Goal: Task Accomplishment & Management: Complete application form

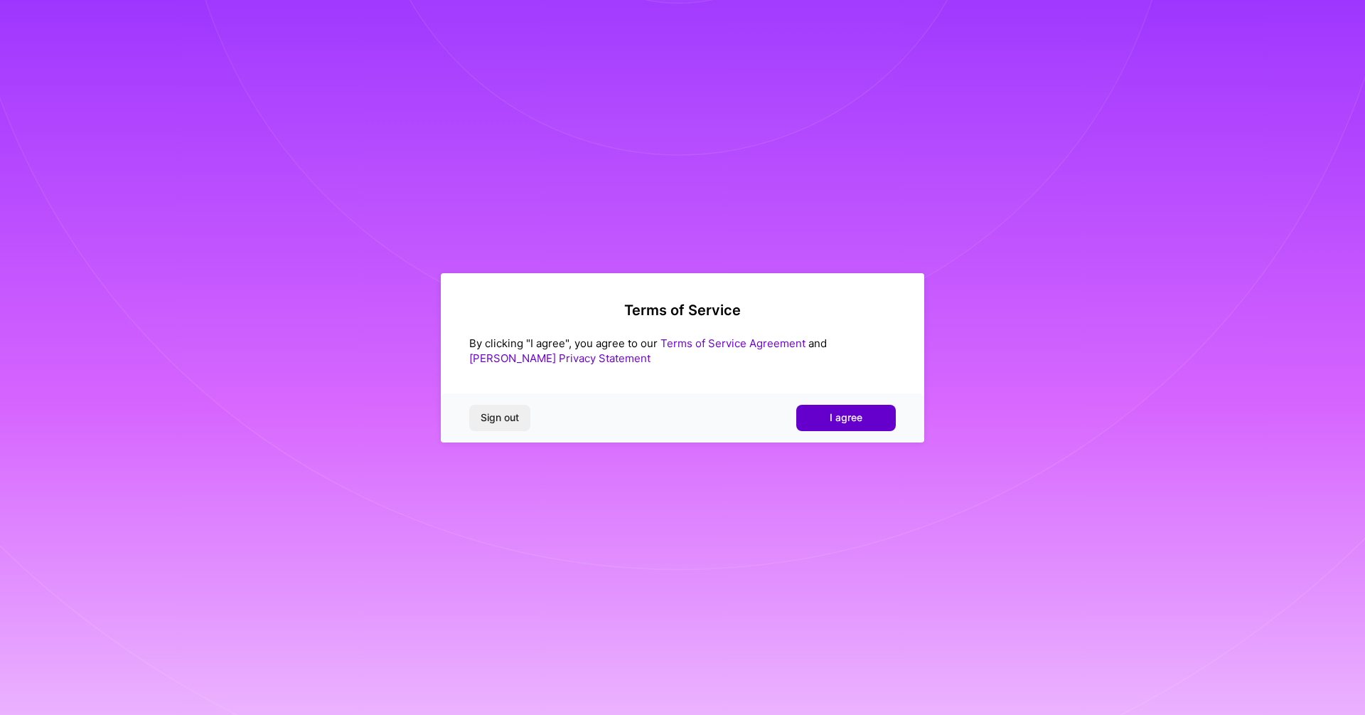
click at [831, 422] on span "I agree" at bounding box center [846, 417] width 33 height 14
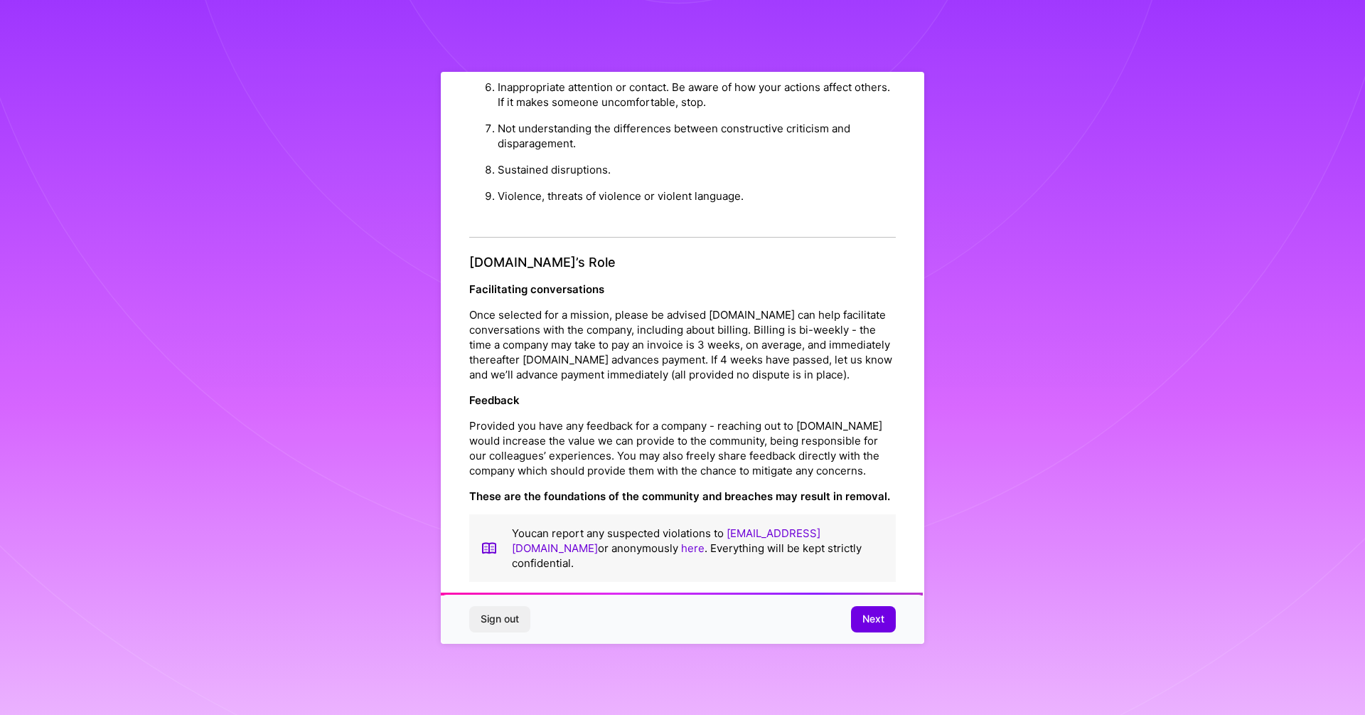
scroll to position [1474, 0]
click at [875, 616] on span "Next" at bounding box center [874, 619] width 22 height 14
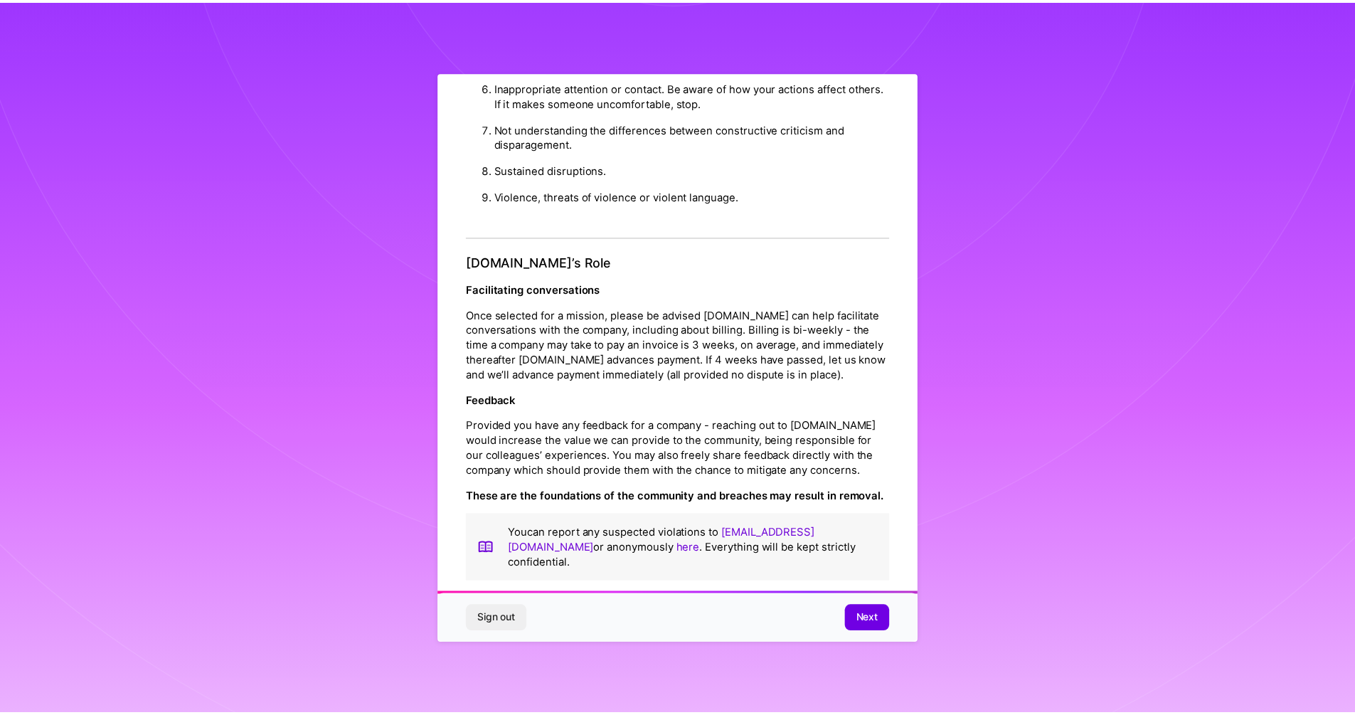
scroll to position [0, 0]
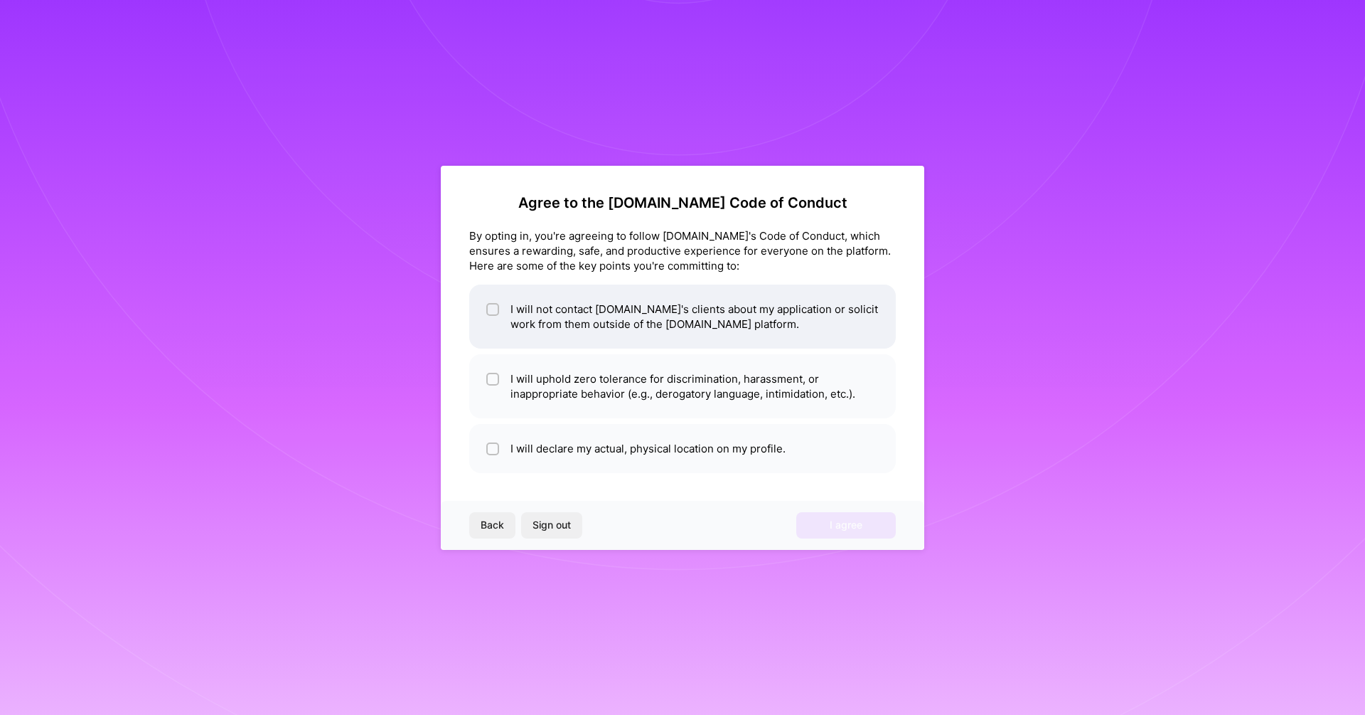
click at [576, 306] on li "I will not contact [DOMAIN_NAME]'s clients about my application or solicit work…" at bounding box center [682, 316] width 427 height 64
checkbox input "true"
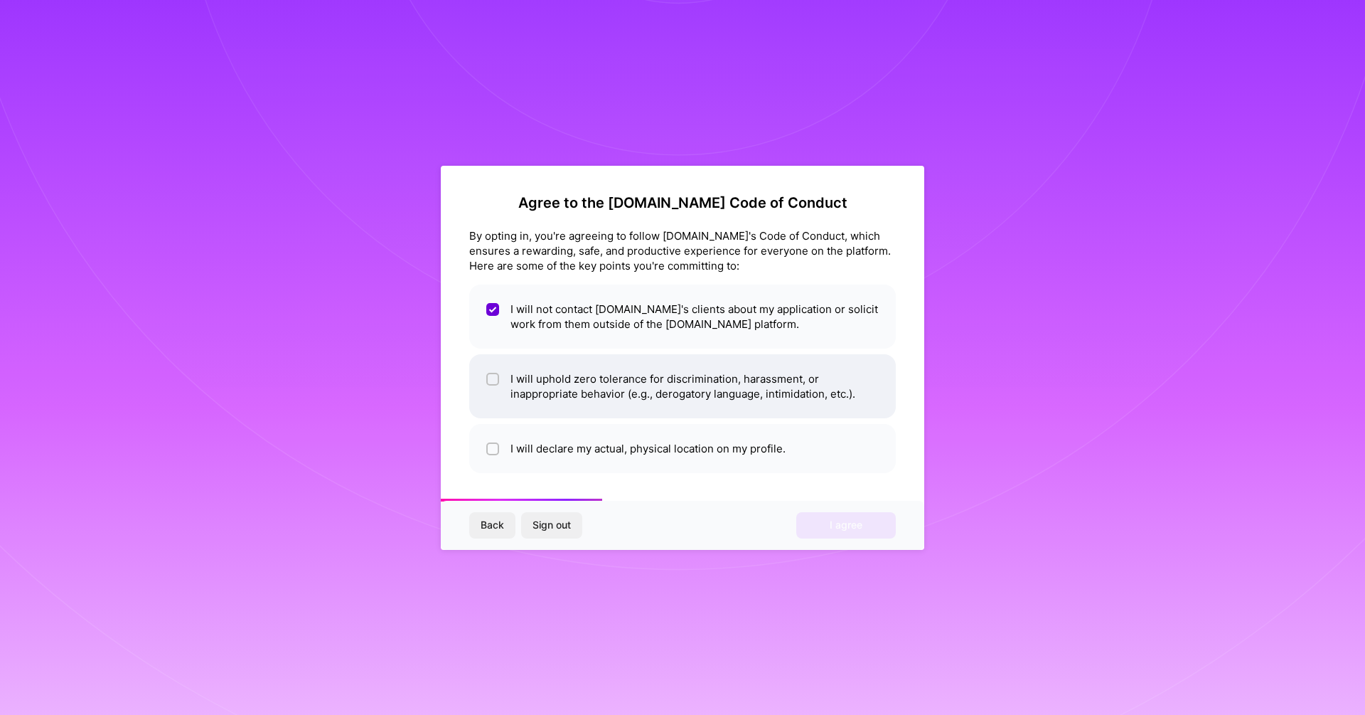
click at [580, 382] on li "I will uphold zero tolerance for discrimination, harassment, or inappropriate b…" at bounding box center [682, 386] width 427 height 64
checkbox input "true"
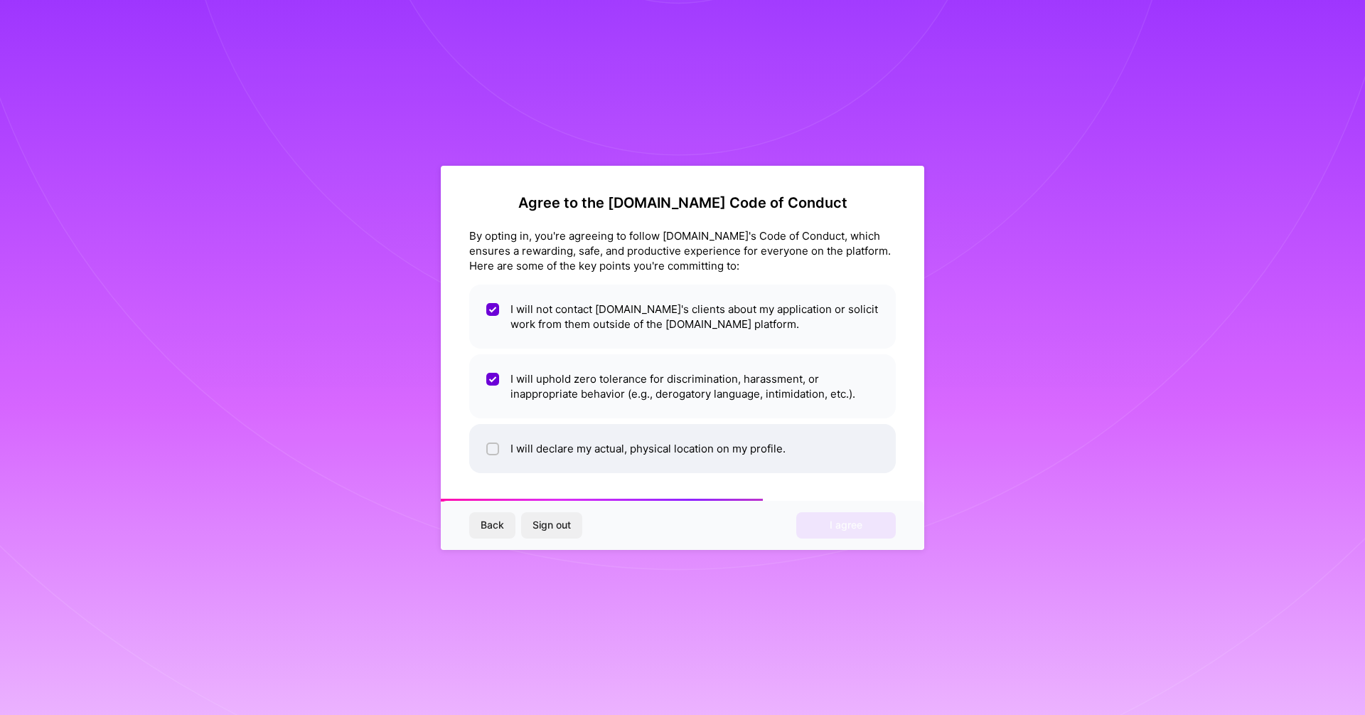
click at [609, 455] on li "I will declare my actual, physical location on my profile." at bounding box center [682, 448] width 427 height 49
checkbox input "true"
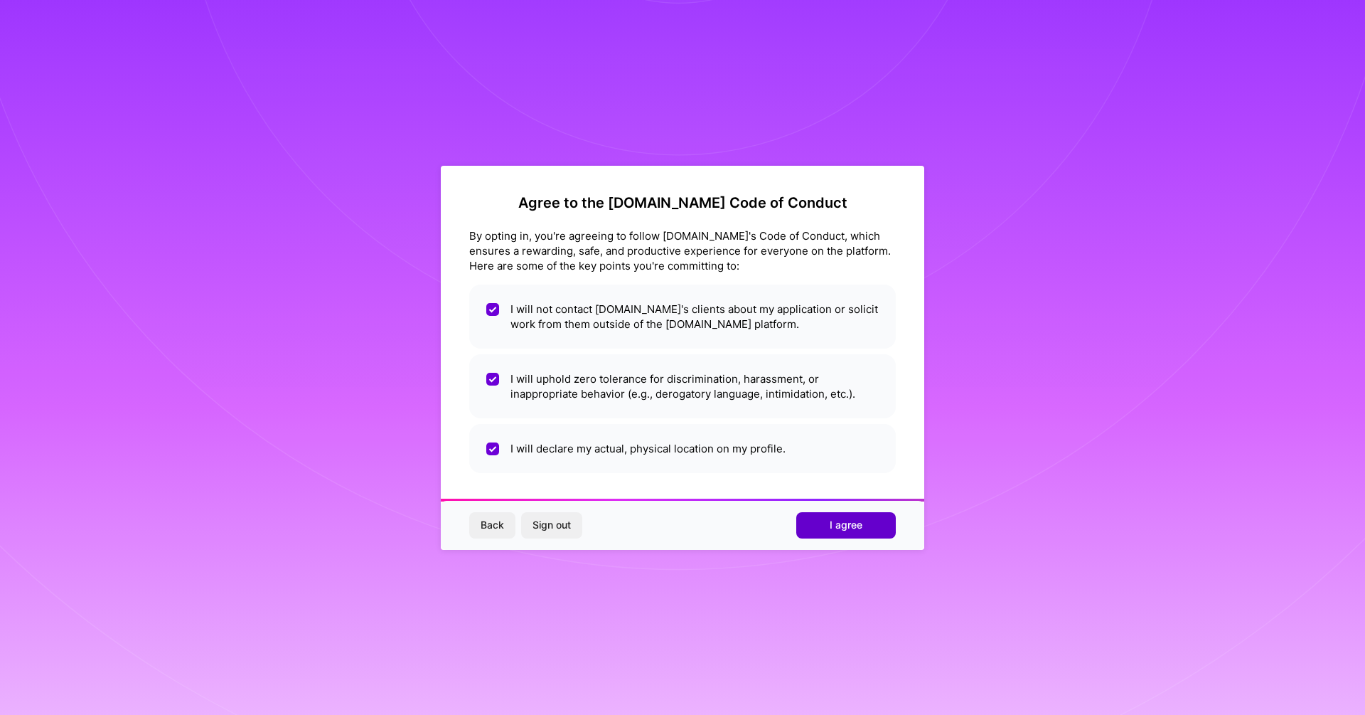
click at [816, 530] on button "I agree" at bounding box center [846, 525] width 100 height 26
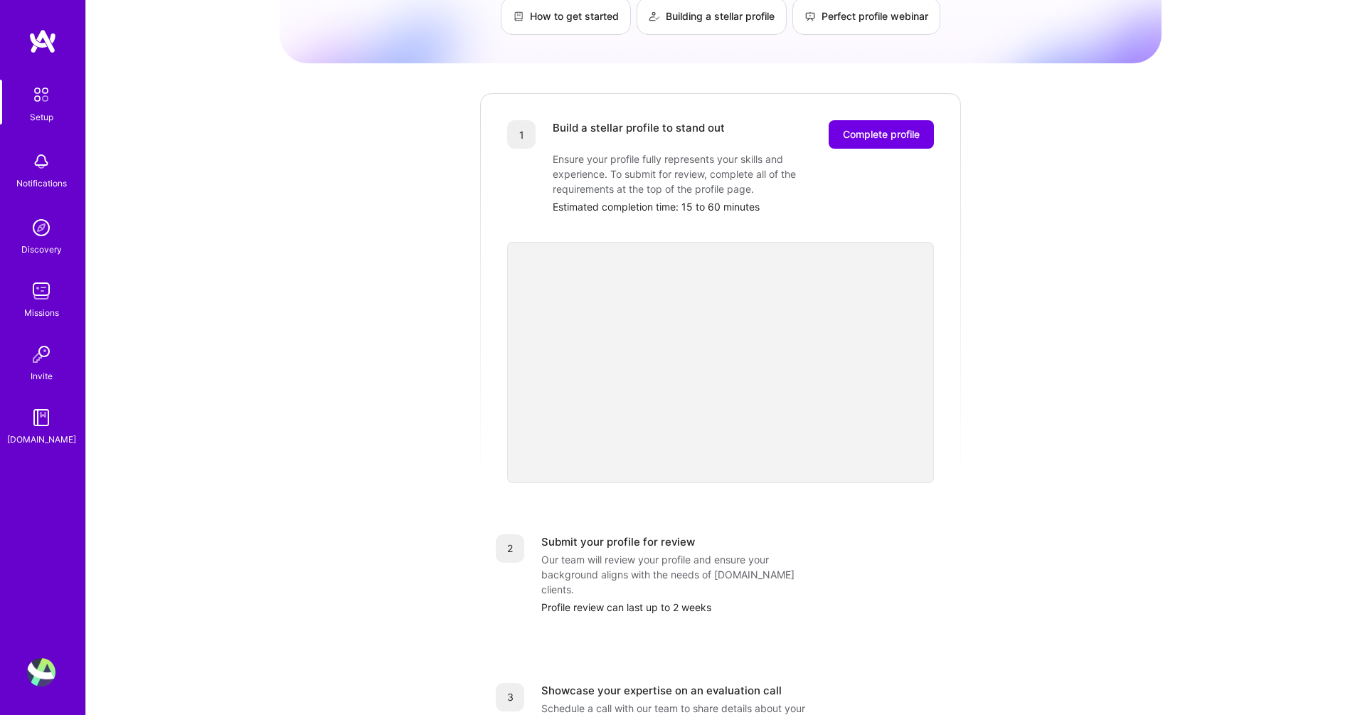
scroll to position [153, 0]
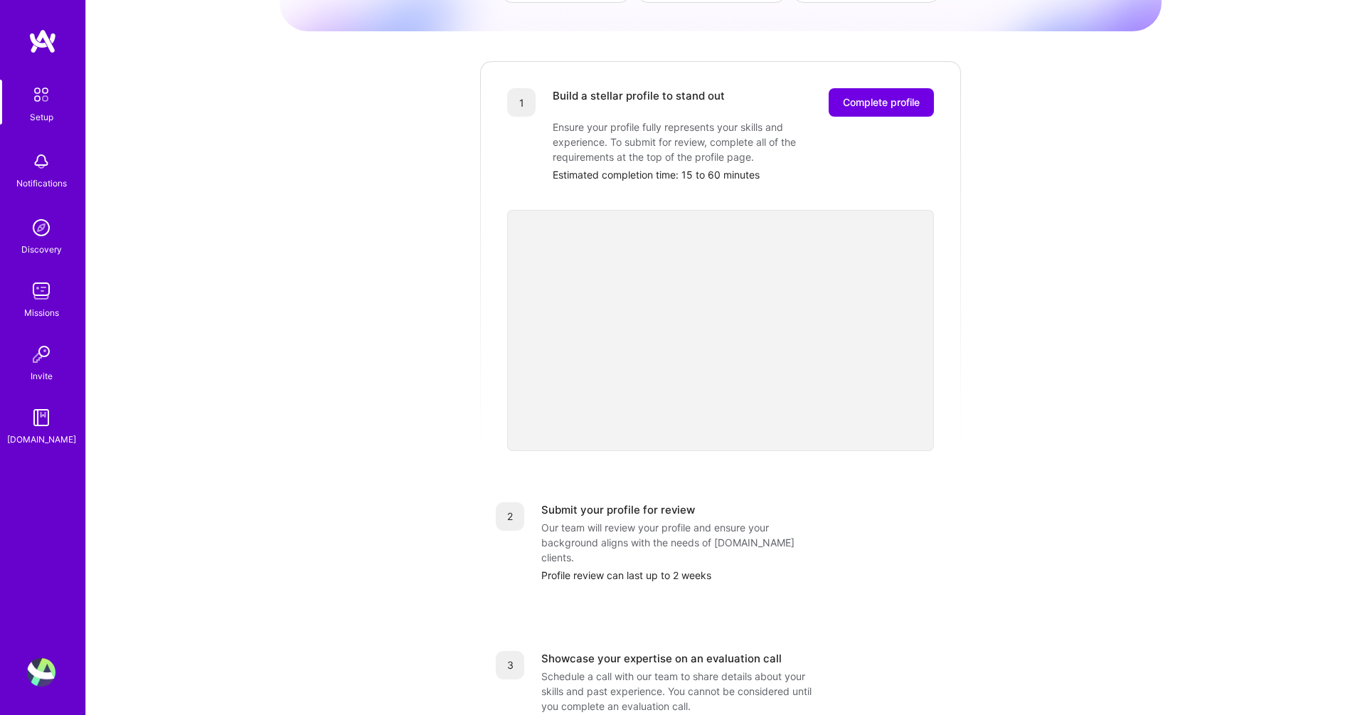
click at [43, 301] on img at bounding box center [41, 291] width 28 height 28
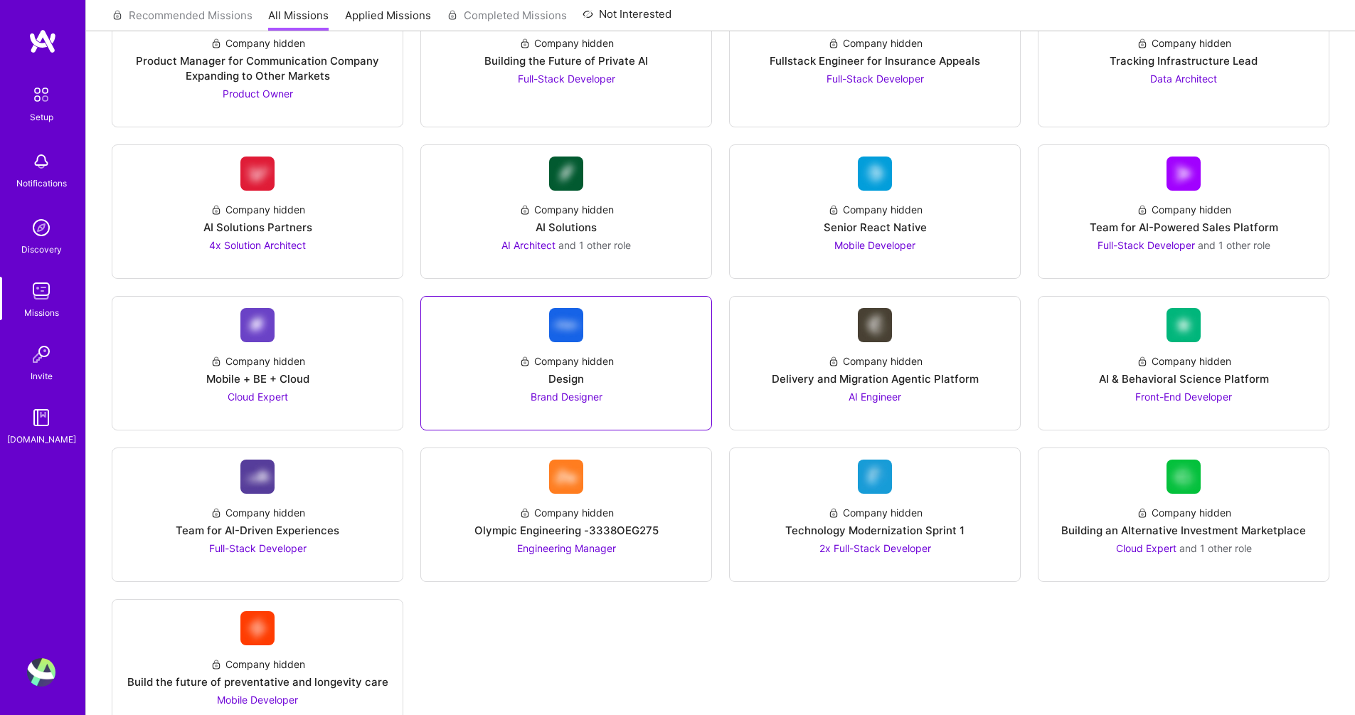
scroll to position [1633, 0]
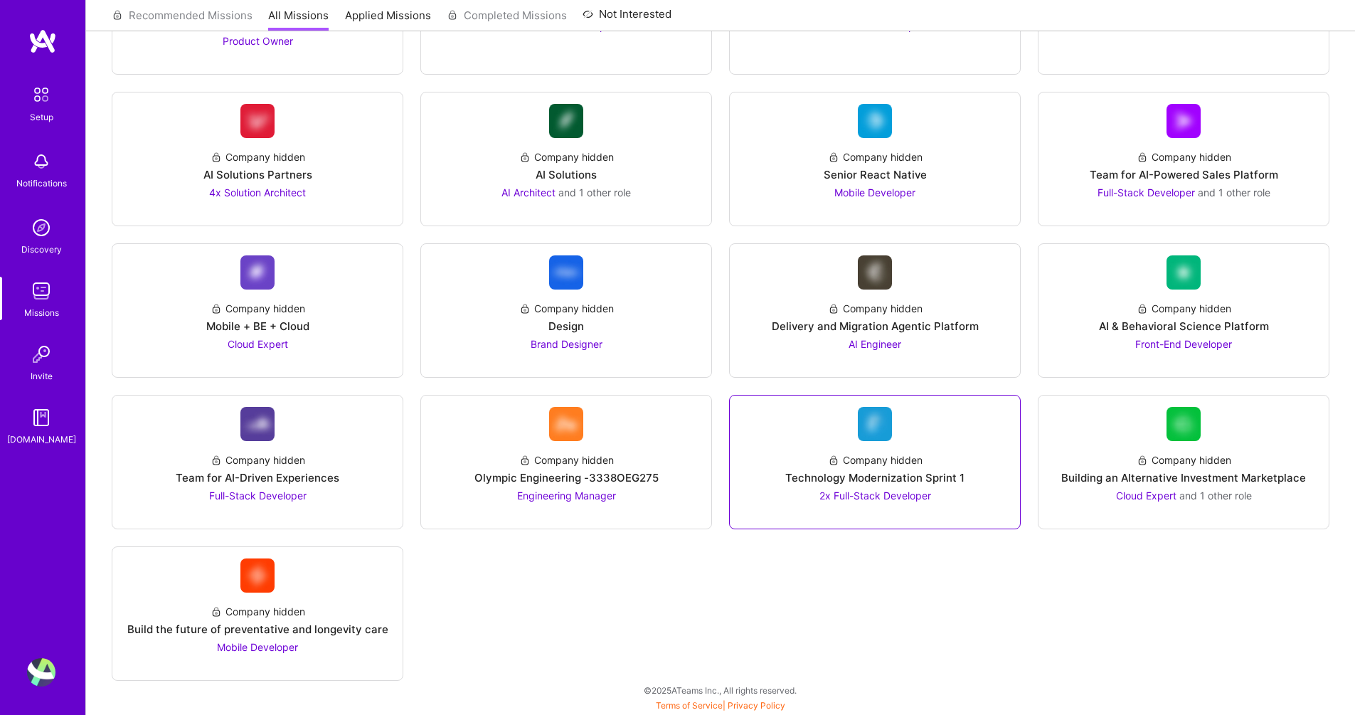
click at [833, 475] on div "Technology Modernization Sprint 1" at bounding box center [874, 477] width 179 height 15
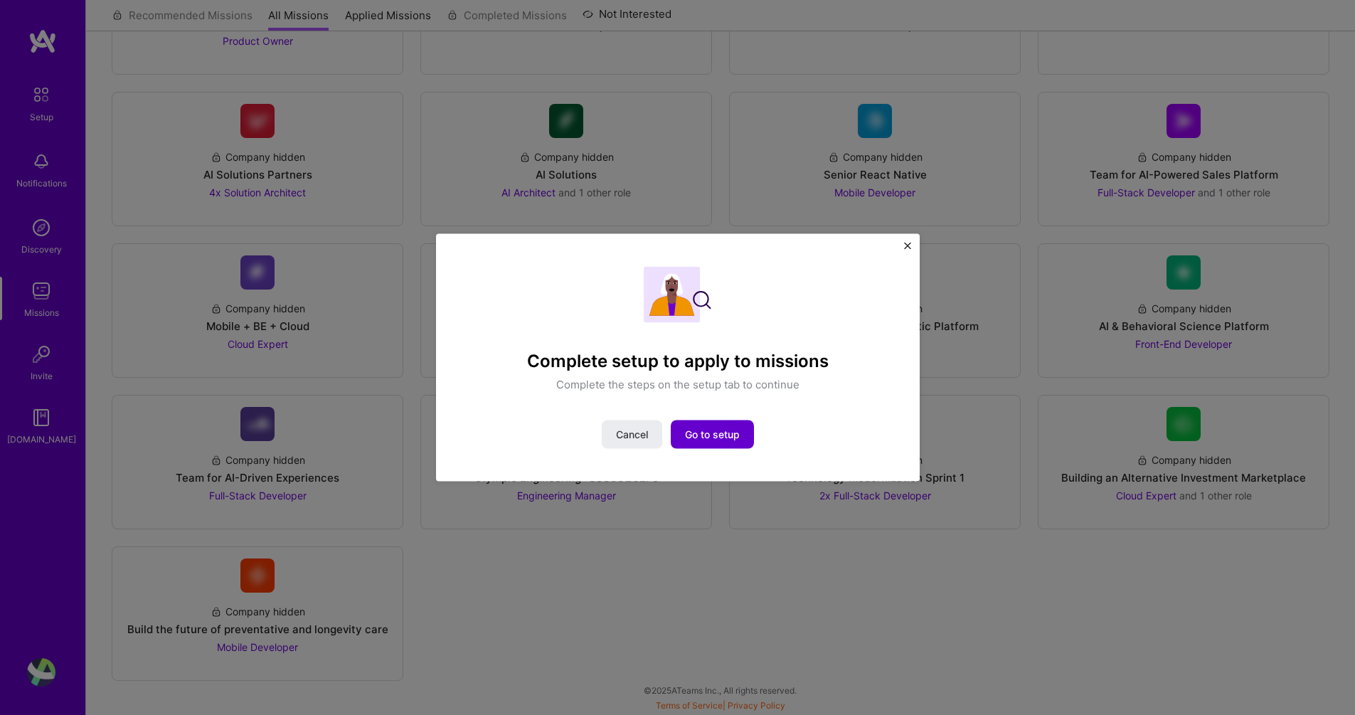
click at [693, 432] on span "Go to setup" at bounding box center [712, 434] width 55 height 14
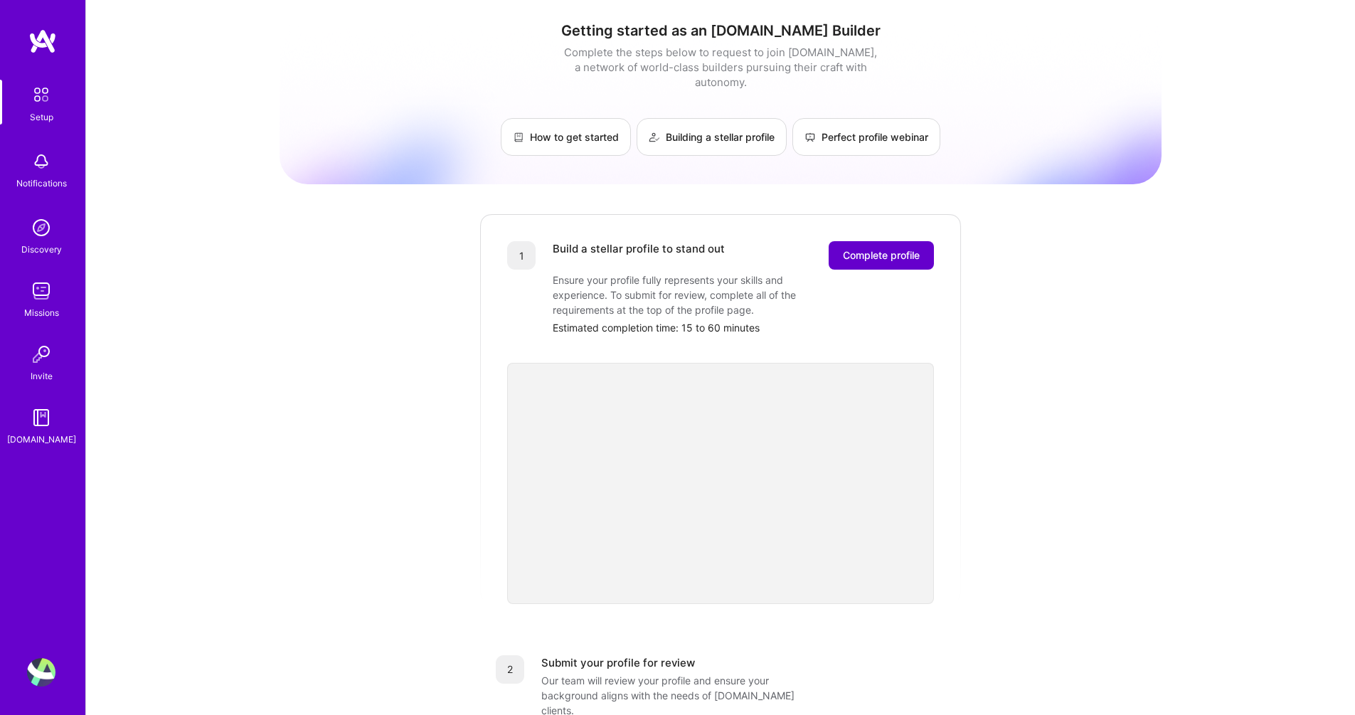
click at [918, 248] on span "Complete profile" at bounding box center [881, 255] width 77 height 14
